Goal: Communication & Community: Share content

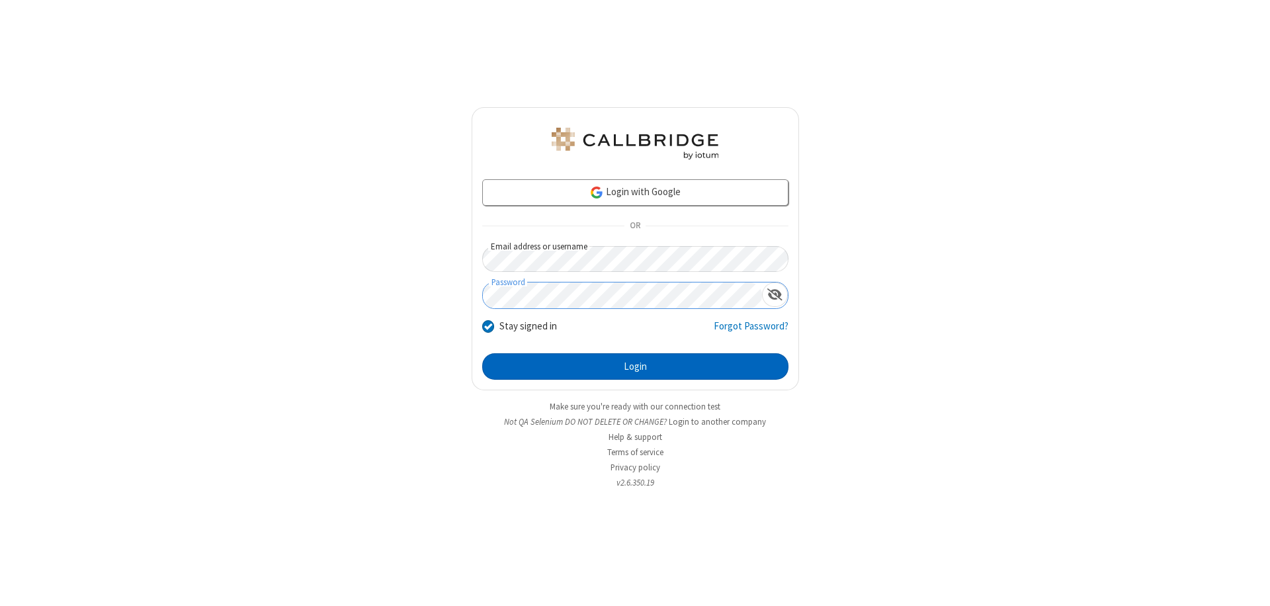
click at [635, 367] on button "Login" at bounding box center [635, 366] width 306 height 26
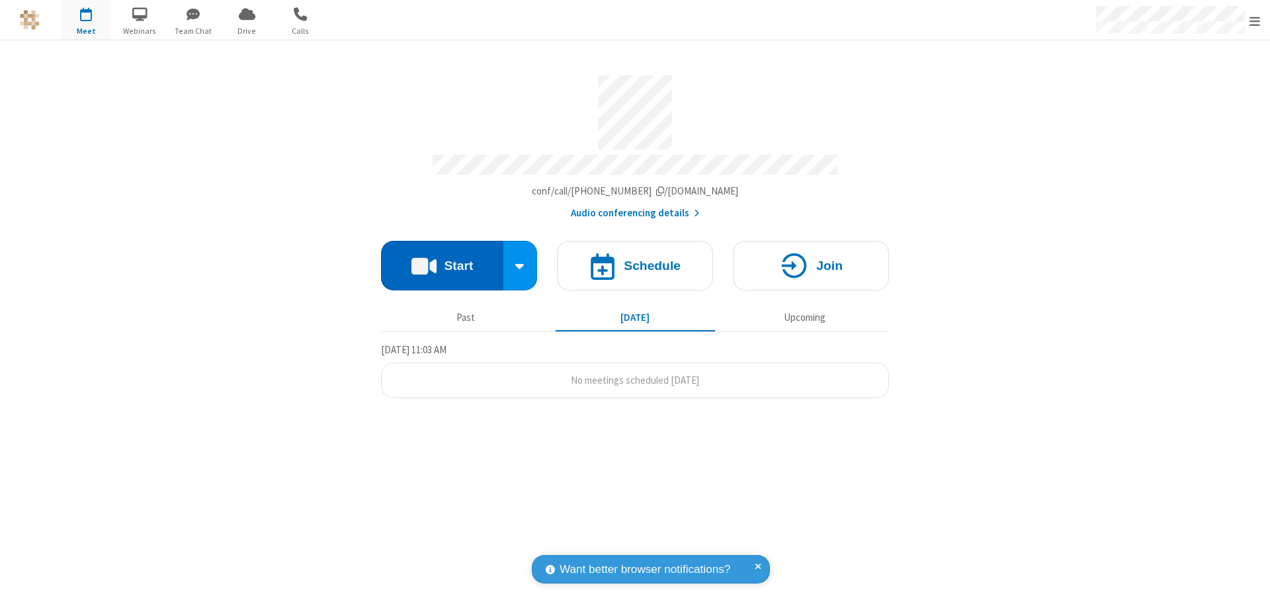
click at [442, 259] on button "Start" at bounding box center [442, 266] width 122 height 50
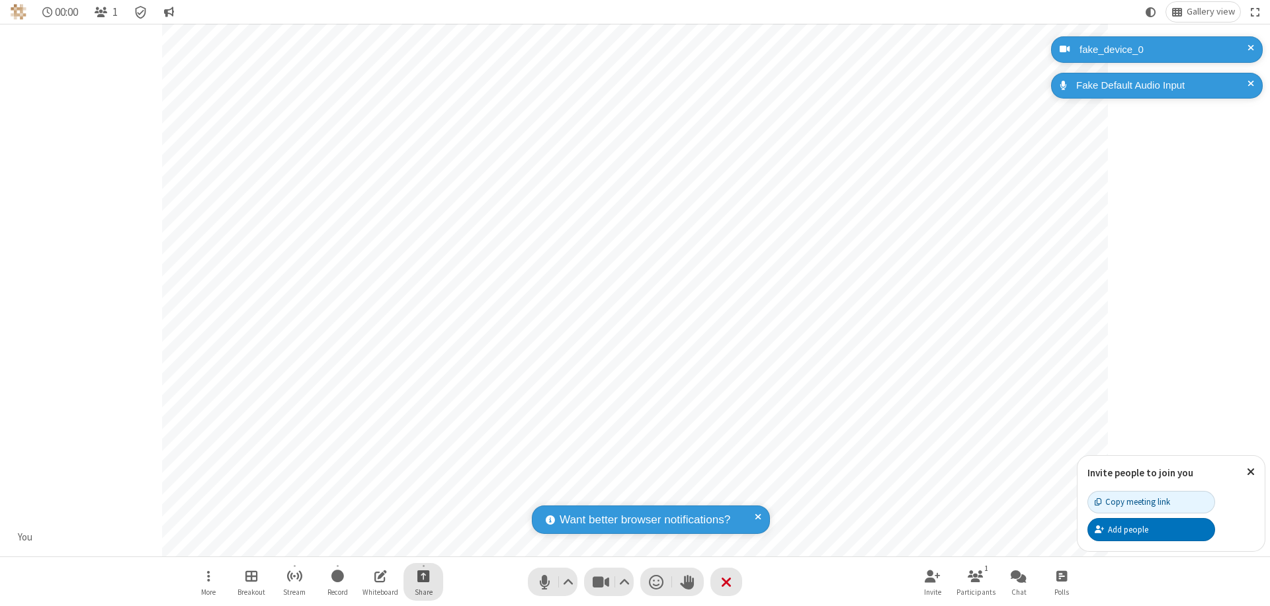
click at [423, 576] on span "Start sharing" at bounding box center [423, 576] width 13 height 17
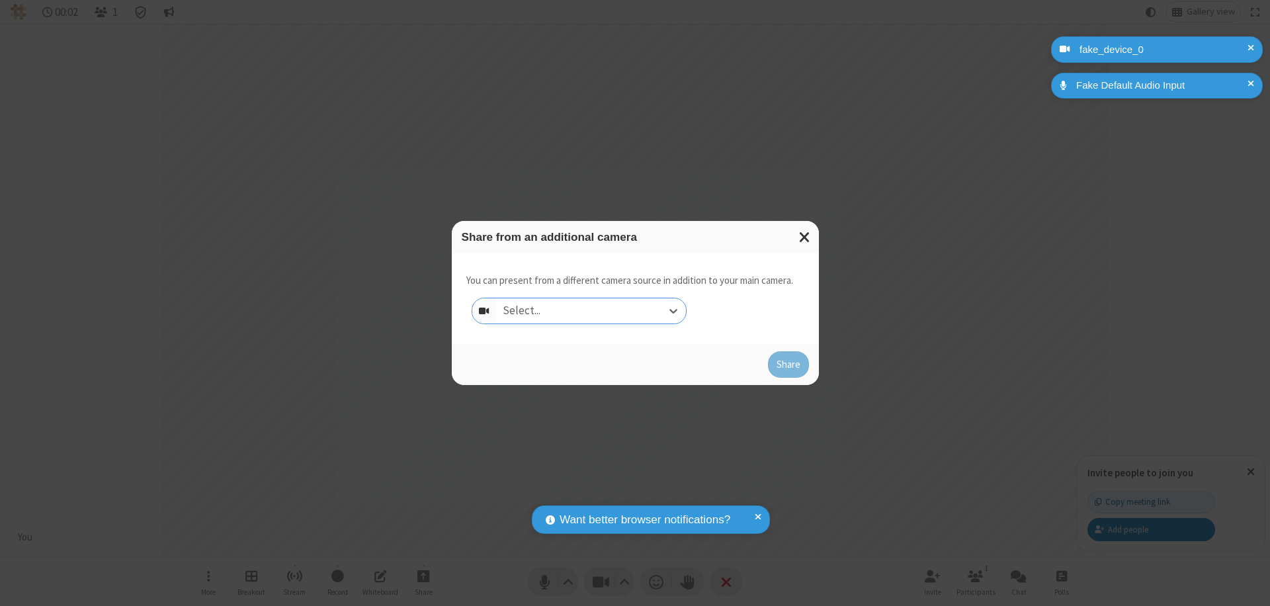
click at [591, 311] on div "Select..." at bounding box center [591, 310] width 190 height 25
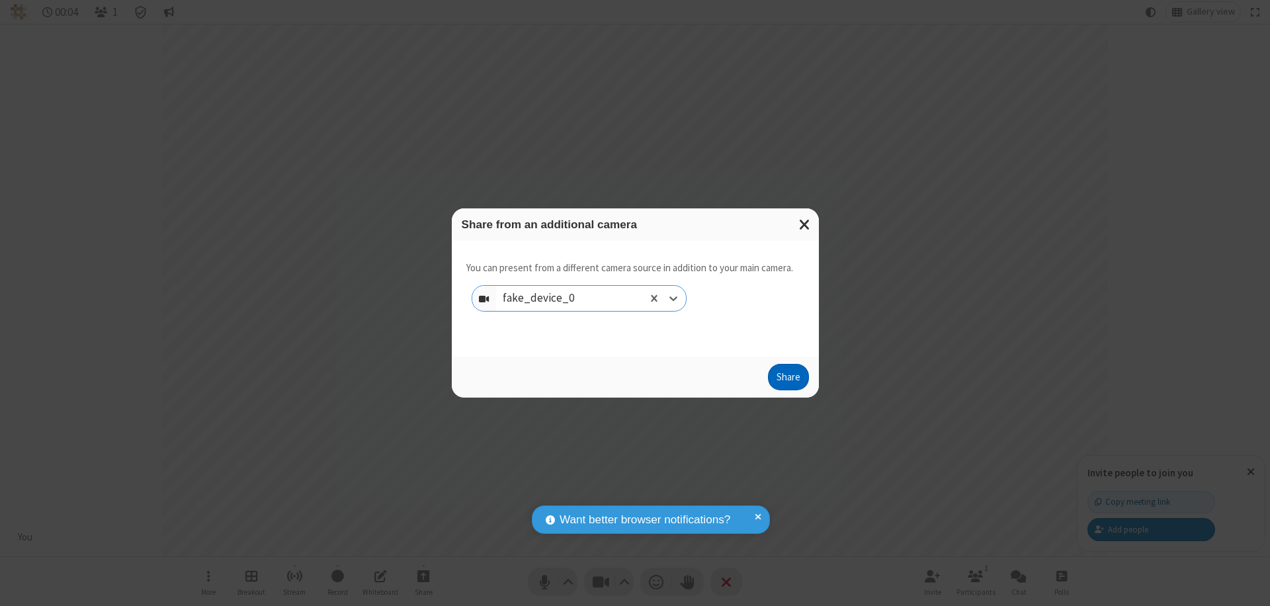
click at [788, 380] on button "Share" at bounding box center [788, 377] width 41 height 26
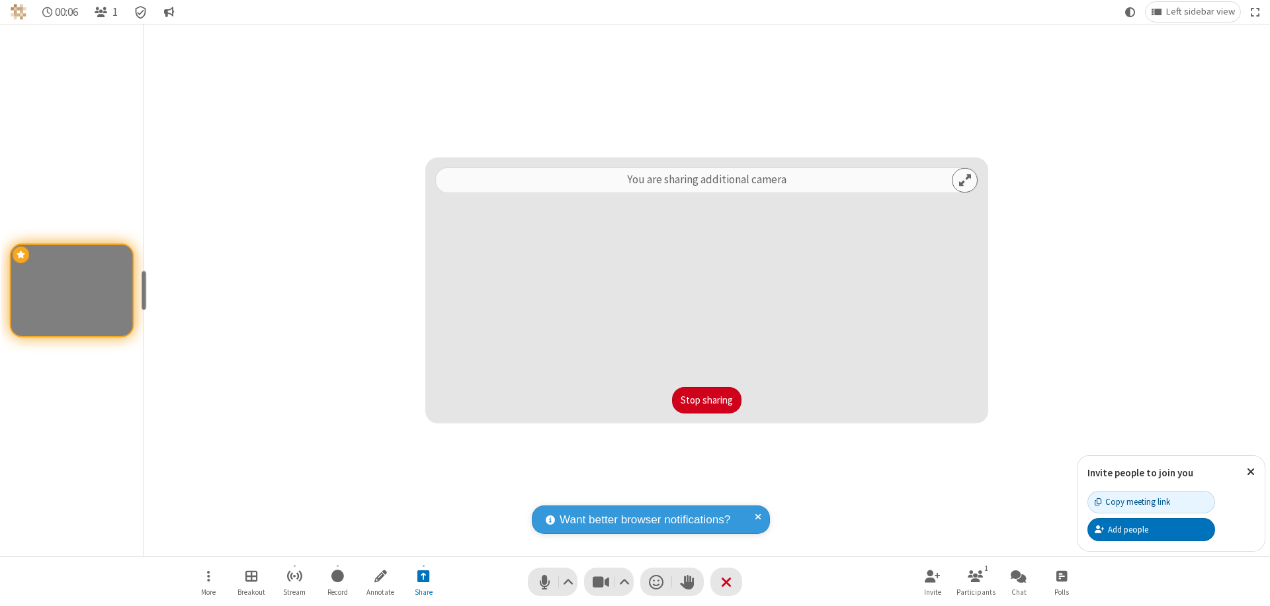
click at [707, 400] on button "Stop sharing" at bounding box center [706, 400] width 69 height 26
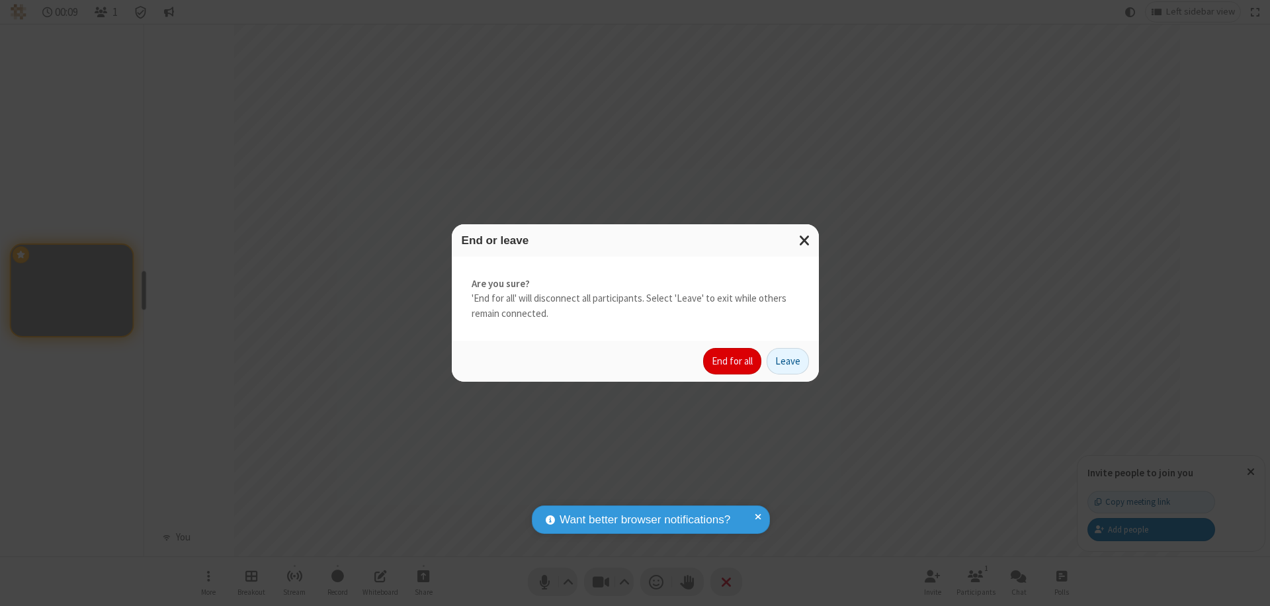
click at [733, 361] on button "End for all" at bounding box center [732, 361] width 58 height 26
